Goal: Information Seeking & Learning: Check status

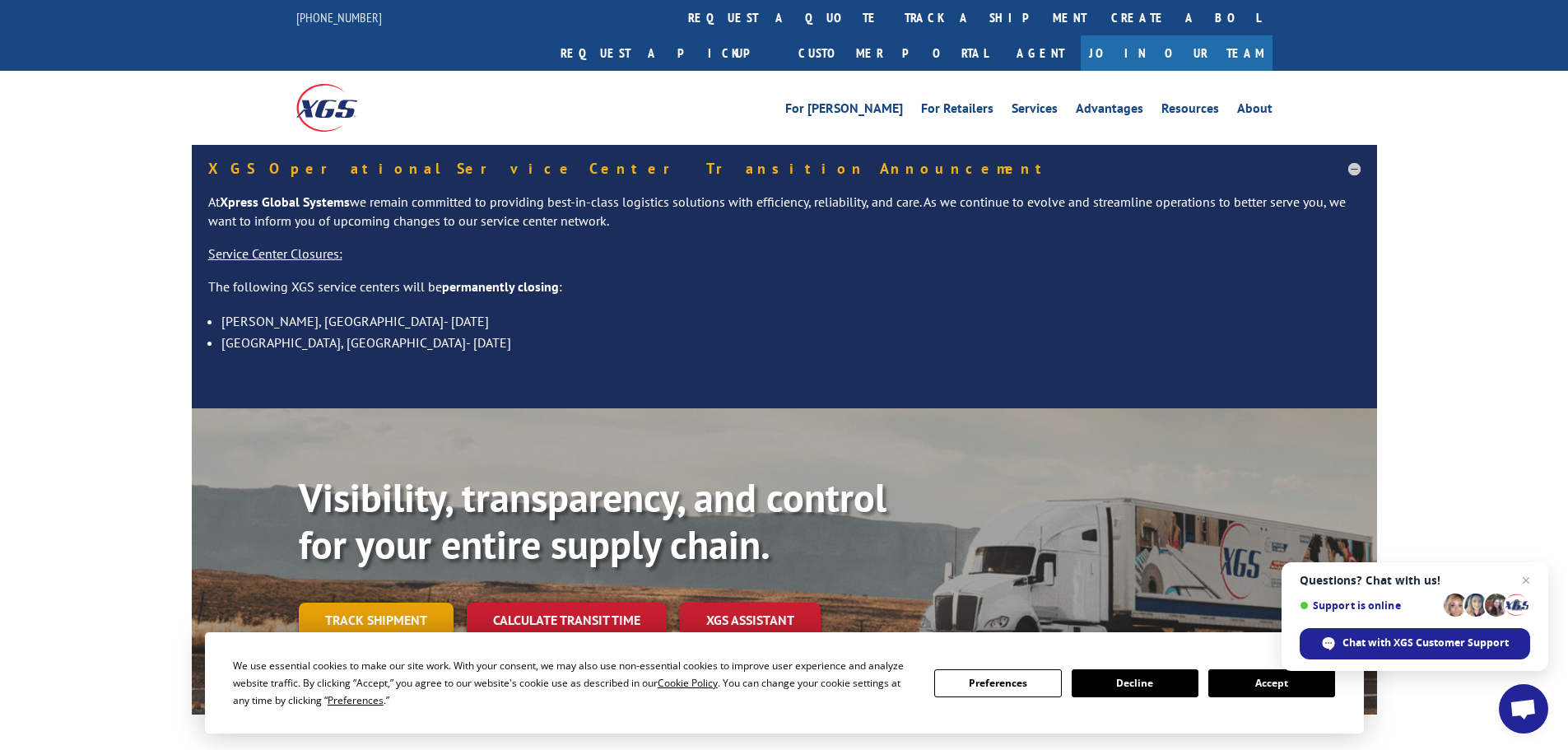
click at [403, 602] on link "Track shipment" at bounding box center [376, 620] width 155 height 34
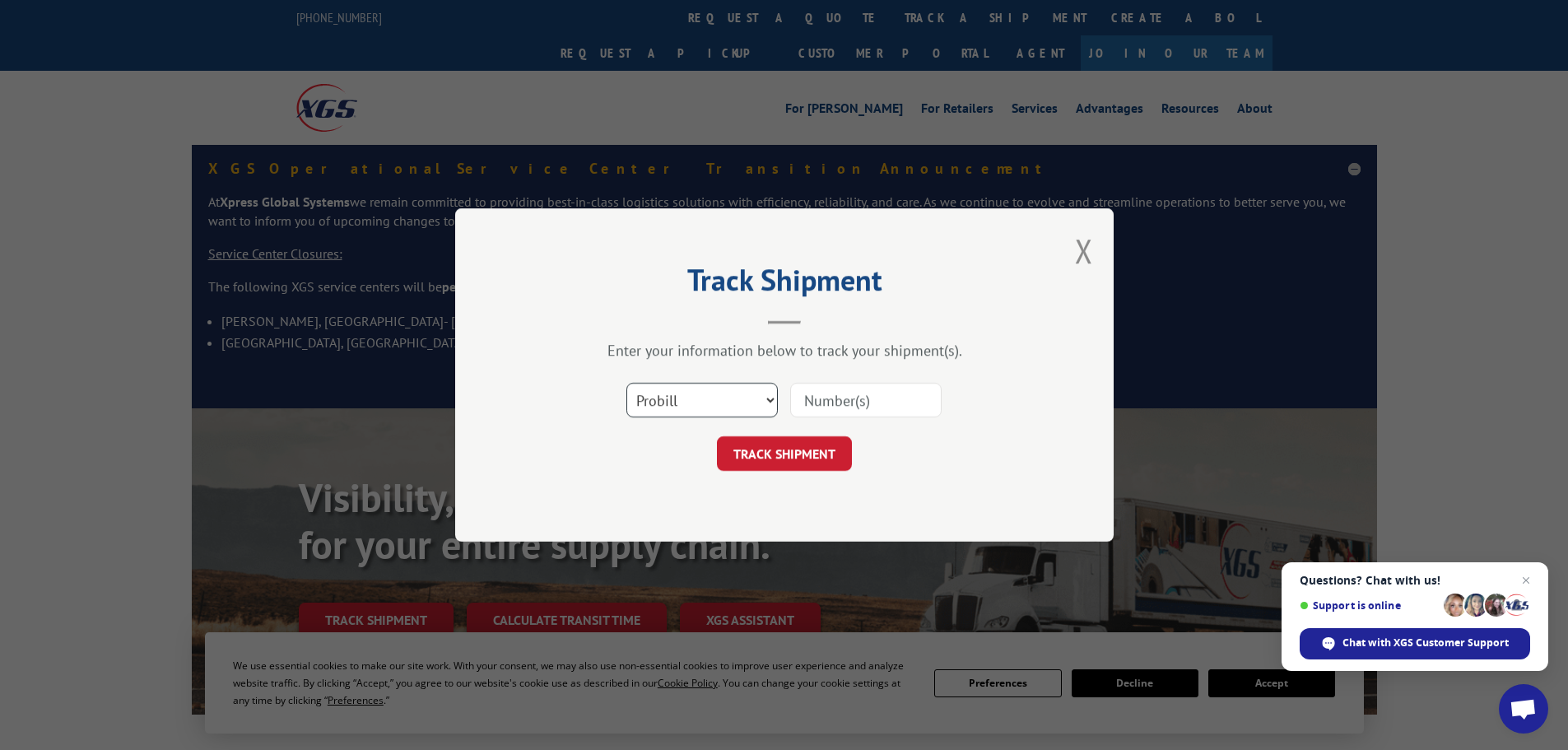
click at [773, 397] on select "Select category... Probill BOL PO" at bounding box center [701, 400] width 151 height 34
select select "bol"
click at [626, 383] on select "Select category... Probill BOL PO" at bounding box center [701, 400] width 151 height 34
click at [816, 402] on input at bounding box center [865, 400] width 151 height 34
paste input "6003512"
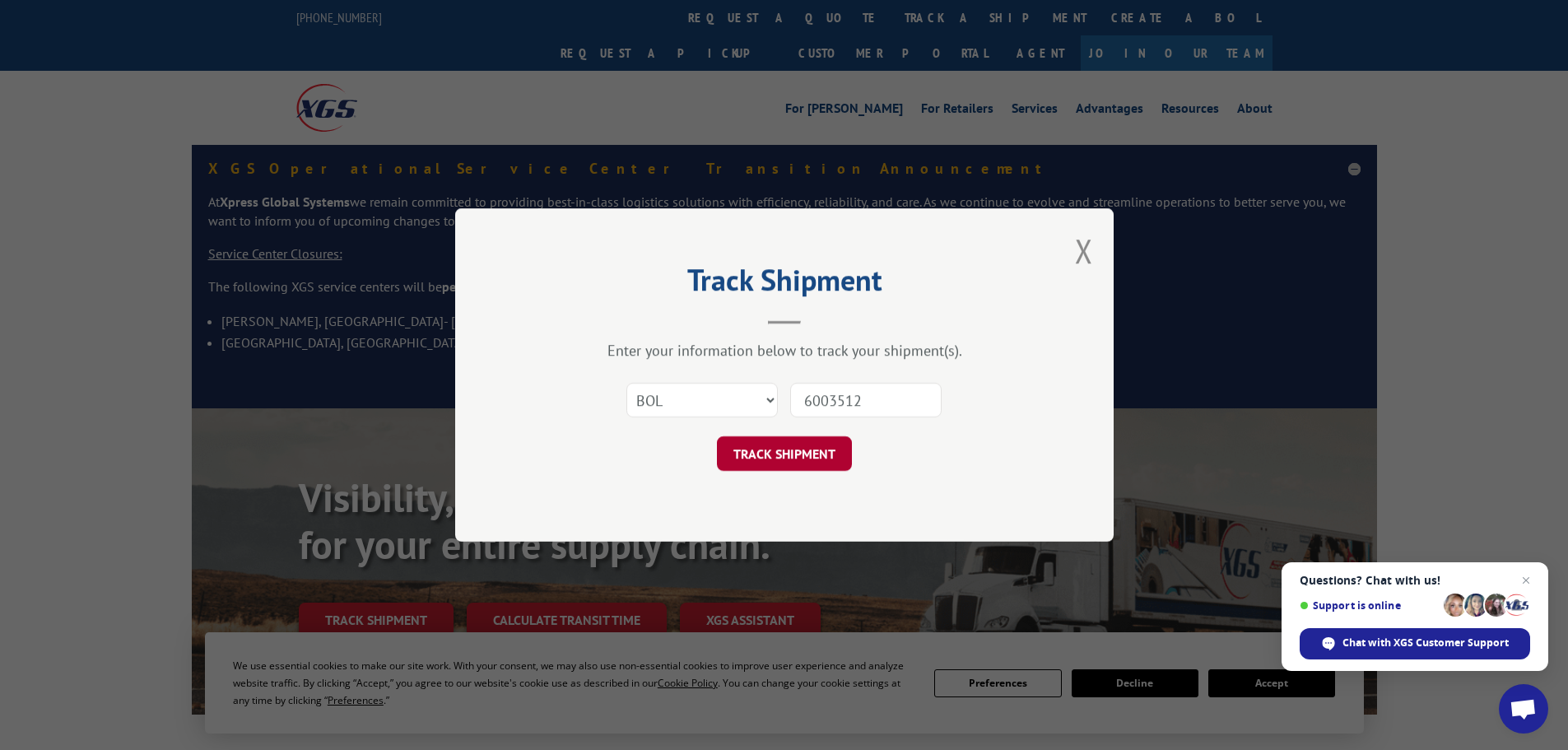
type input "6003512"
click at [791, 454] on button "TRACK SHIPMENT" at bounding box center [784, 453] width 135 height 34
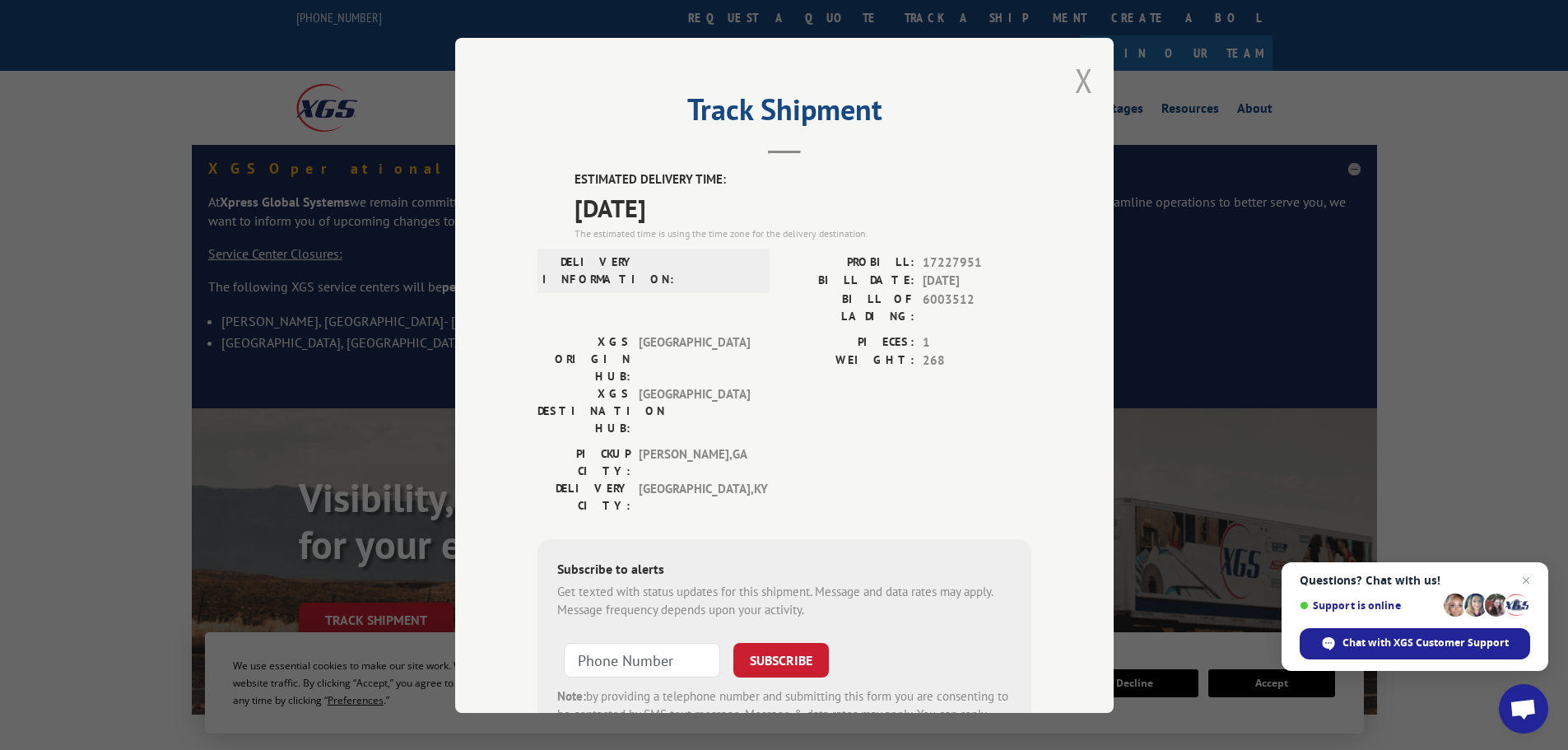
click at [1075, 78] on button "Close modal" at bounding box center [1084, 80] width 18 height 44
